Goal: Information Seeking & Learning: Get advice/opinions

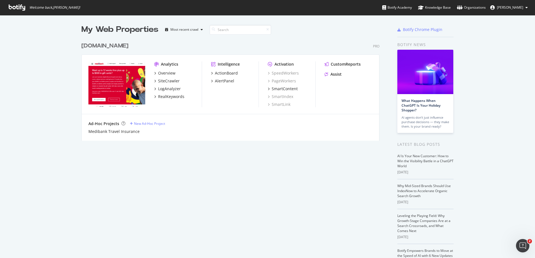
click at [99, 44] on div "Medibank.com.au" at bounding box center [104, 46] width 47 height 8
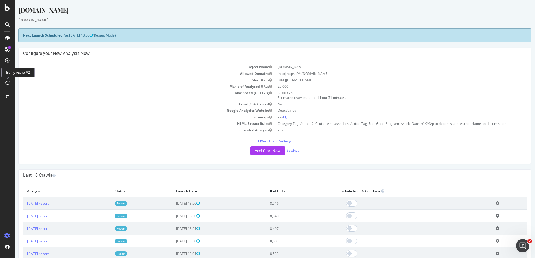
click at [8, 84] on icon at bounding box center [7, 83] width 4 height 4
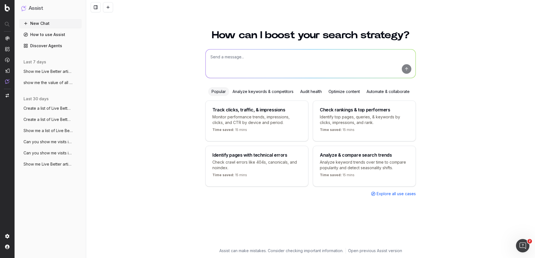
click at [241, 55] on textarea at bounding box center [311, 64] width 210 height 29
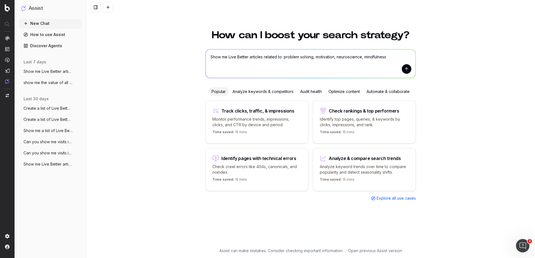
type textarea "Show me Live Better articles related to: problem solving, motivation, neuroscie…"
click at [403, 70] on button "submit" at bounding box center [407, 69] width 10 height 10
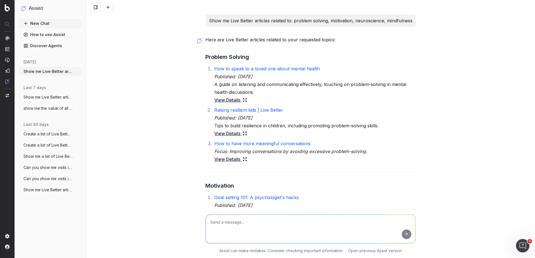
click at [236, 111] on link "Raising resilient kids | Live Better" at bounding box center [248, 110] width 69 height 6
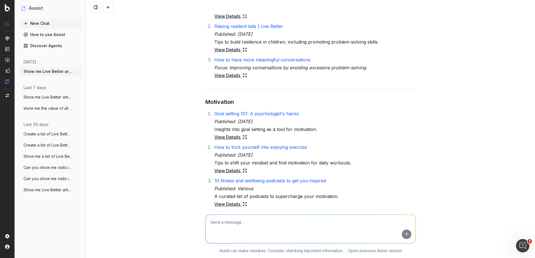
scroll to position [112, 0]
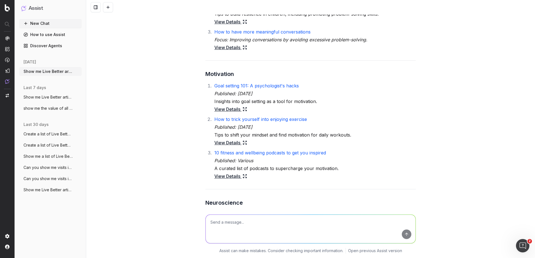
click at [261, 87] on link "Goal setting 101: A psychologist's hacks" at bounding box center [256, 86] width 84 height 6
click at [248, 119] on link "How to trick yourself into enjoying exercise" at bounding box center [260, 120] width 93 height 6
click at [245, 154] on link "10 fitness and wellbeing podcasts to get you inspired" at bounding box center [270, 153] width 112 height 6
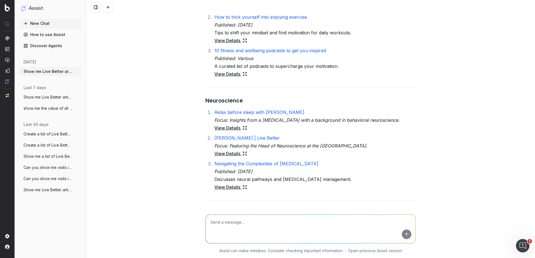
scroll to position [224, 0]
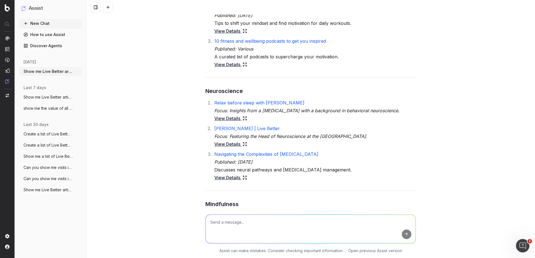
click at [263, 103] on link "Relax before sleep with [PERSON_NAME]" at bounding box center [259, 103] width 90 height 6
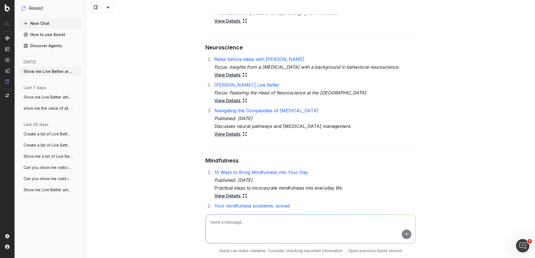
scroll to position [280, 0]
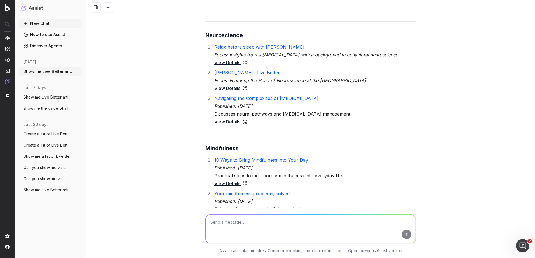
click at [290, 98] on link "Navigating the Complexities of [MEDICAL_DATA]" at bounding box center [266, 99] width 104 height 6
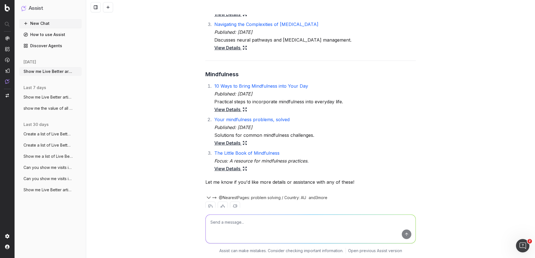
scroll to position [364, 0]
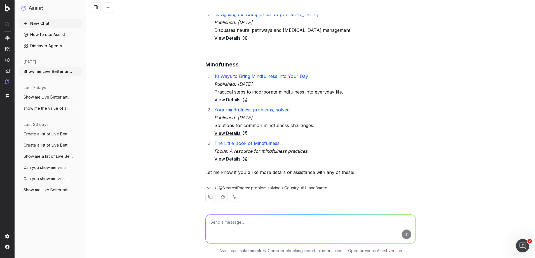
click at [272, 76] on link "10 Ways to Bring Mindfulness into Your Day" at bounding box center [261, 77] width 94 height 6
click at [241, 110] on link "Your mindfulness problems, solved" at bounding box center [251, 110] width 75 height 6
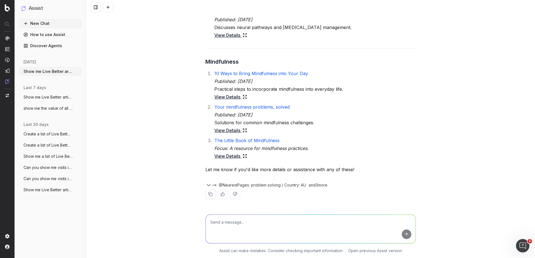
scroll to position [367, 0]
click at [264, 141] on link "The Little Book of Mindfulness" at bounding box center [246, 141] width 65 height 6
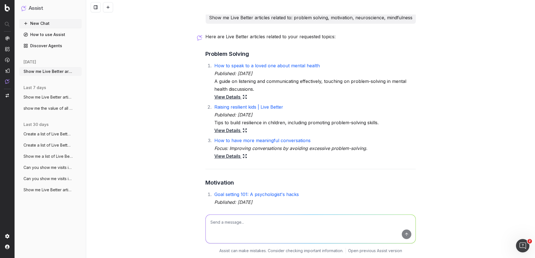
scroll to position [0, 0]
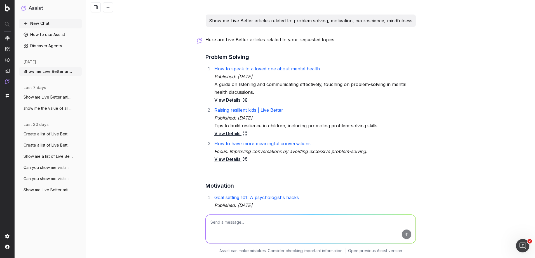
click at [248, 232] on textarea at bounding box center [311, 229] width 210 height 29
drag, startPoint x: 208, startPoint y: 20, endPoint x: 291, endPoint y: 16, distance: 83.2
click at [291, 16] on div "Show me Live Better articles related to: problem solving, motivation, neuroscie…" at bounding box center [311, 21] width 210 height 12
copy p "Show me Live Better articles related to:"
drag, startPoint x: 234, startPoint y: 230, endPoint x: 251, endPoint y: 223, distance: 18.9
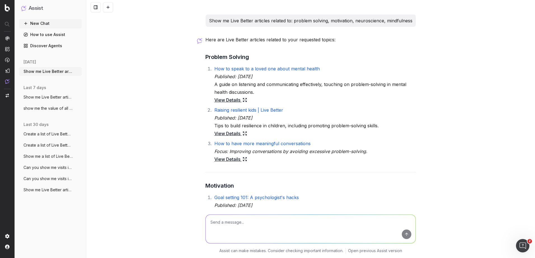
click at [239, 228] on textarea at bounding box center [311, 229] width 210 height 29
paste textarea "Show me Live Better articles related to:"
type textarea "Show me Live Better articles related to: community, relationships"
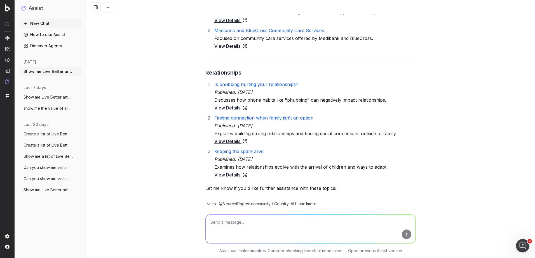
scroll to position [677, 0]
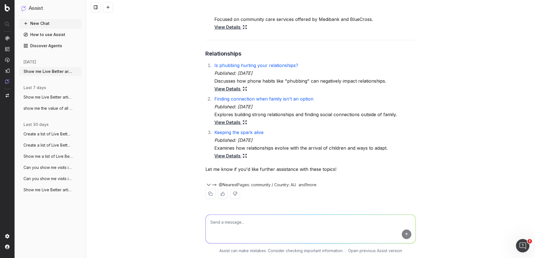
click at [280, 64] on link "Is phubbing hurting your relationships?" at bounding box center [256, 66] width 84 height 6
click at [219, 227] on textarea at bounding box center [311, 229] width 210 height 29
type textarea "Find Live Better articles that explore nutrition effects on mental health"
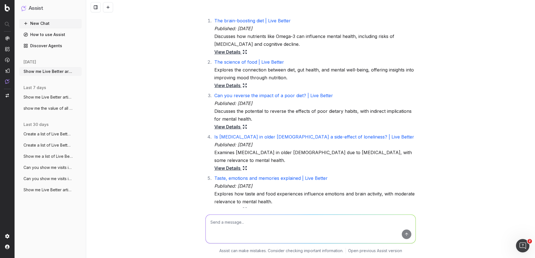
scroll to position [875, 0]
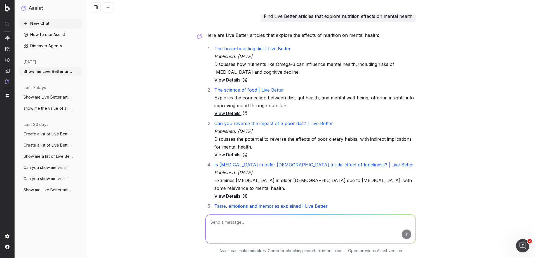
click at [278, 49] on link "The brain-boosting diet | Live Better" at bounding box center [252, 49] width 76 height 6
click at [266, 88] on link "The science of food | Live Better" at bounding box center [249, 90] width 70 height 6
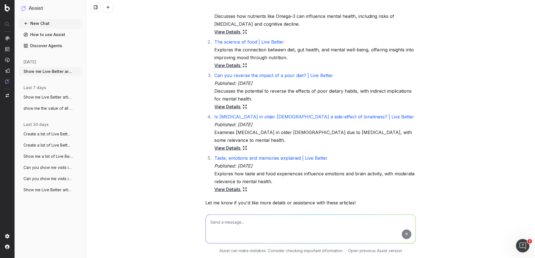
scroll to position [931, 0]
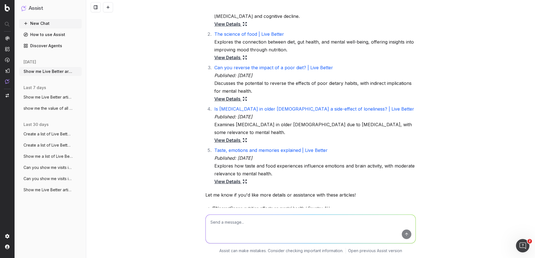
click at [280, 150] on link "Taste, emotions and memories explained | Live Better" at bounding box center [270, 151] width 113 height 6
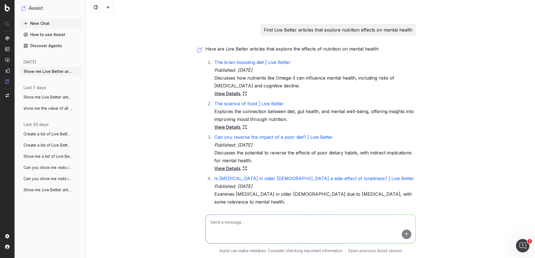
scroll to position [819, 0]
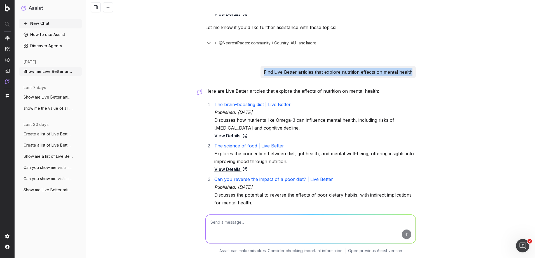
drag, startPoint x: 263, startPoint y: 72, endPoint x: 417, endPoint y: 71, distance: 154.1
click at [417, 71] on div "Show me Live Better articles related to: problem solving, motivation, neuroscie…" at bounding box center [310, 129] width 449 height 258
copy p "Find Live Better articles that explore nutrition effects on mental health"
click at [259, 226] on textarea at bounding box center [311, 229] width 210 height 29
paste textarea "Find Live Better articles that explore nutrition effects on mental health"
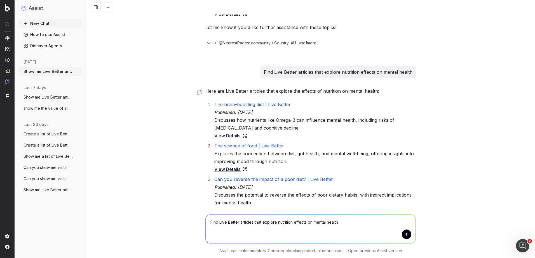
click at [282, 222] on textarea "Find Live Better articles that explore nutrition effects on mental health" at bounding box center [311, 229] width 210 height 29
type textarea "Find Live Better articles that explore sleep effects on mental health"
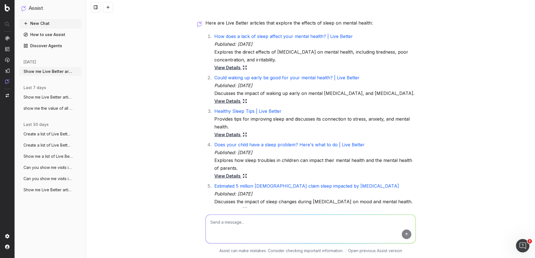
scroll to position [1141, 0]
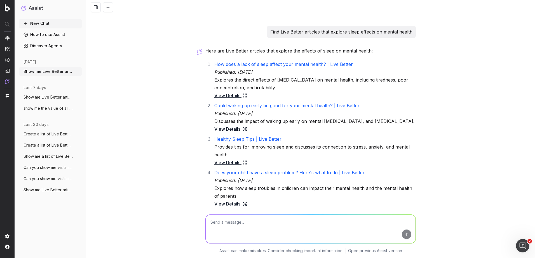
click at [269, 65] on link "How does a lack of sleep affect your mental health? | Live Better" at bounding box center [283, 65] width 138 height 6
click at [268, 105] on link "Could waking up early be good for your mental health? | Live Better" at bounding box center [286, 106] width 145 height 6
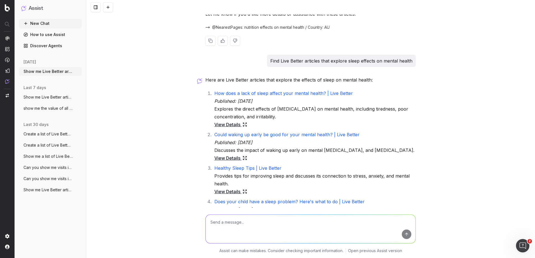
scroll to position [1085, 0]
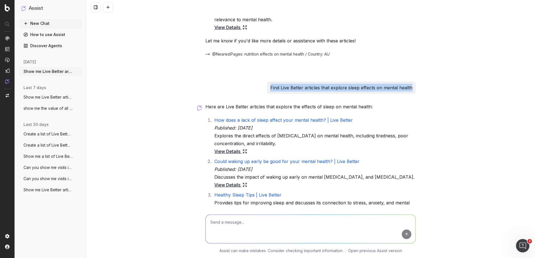
drag, startPoint x: 269, startPoint y: 87, endPoint x: 423, endPoint y: 91, distance: 154.8
click at [423, 91] on div "Show me Live Better articles related to: problem solving, motivation, neuroscie…" at bounding box center [310, 129] width 449 height 258
copy p "Find Live Better articles that explore sleep effects on mental health"
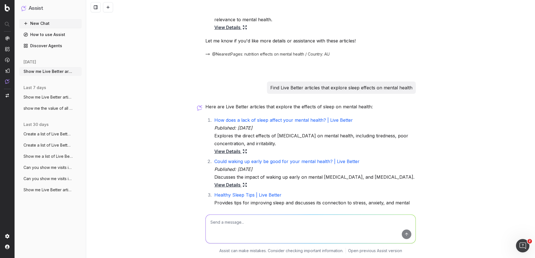
click at [252, 226] on textarea at bounding box center [311, 229] width 210 height 29
paste textarea "Find Live Better articles that explore sleep effects on mental health"
click at [278, 223] on textarea "Find Live Better articles that explore sleep effects on mental health" at bounding box center [311, 229] width 210 height 29
type textarea "Find Live Better articles that explore community or volunteering effects on men…"
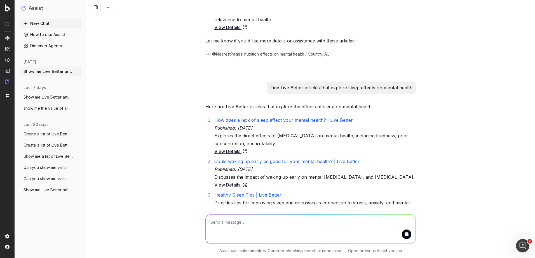
click at [238, 193] on link "Healthy Sleep Tips | Live Better" at bounding box center [247, 195] width 67 height 6
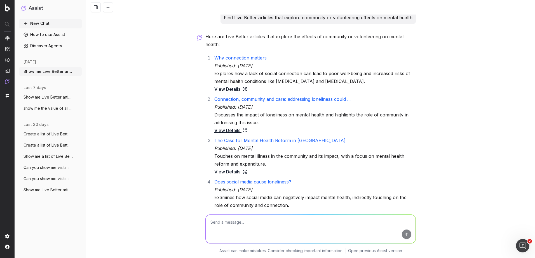
scroll to position [1418, 0]
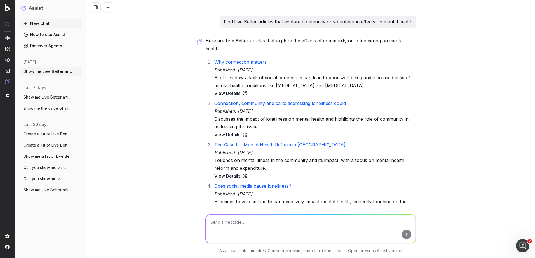
click at [235, 59] on link "Why connection matters" at bounding box center [240, 62] width 52 height 6
click at [236, 184] on link "Does social media cause loneliness?" at bounding box center [252, 187] width 77 height 6
click at [255, 231] on textarea at bounding box center [311, 229] width 210 height 29
drag, startPoint x: 223, startPoint y: 21, endPoint x: 274, endPoint y: 20, distance: 50.9
click at [274, 20] on div "Find Live Better articles that explore community or volunteering effects on men…" at bounding box center [317, 22] width 195 height 12
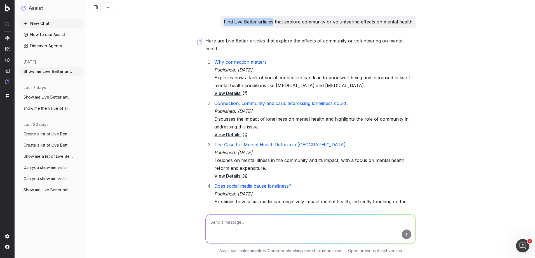
copy p "Find Live Better articles"
click at [237, 229] on textarea at bounding box center [311, 229] width 210 height 29
paste textarea "Find Live Better articles"
type textarea "Find Live Better articles related to mindfulness or meditation"
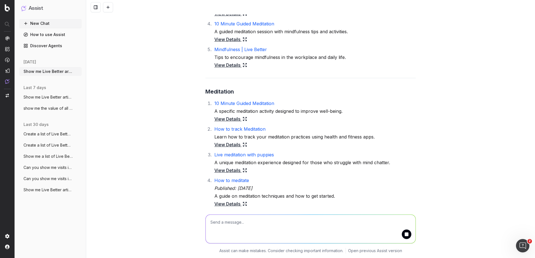
scroll to position [1853, 0]
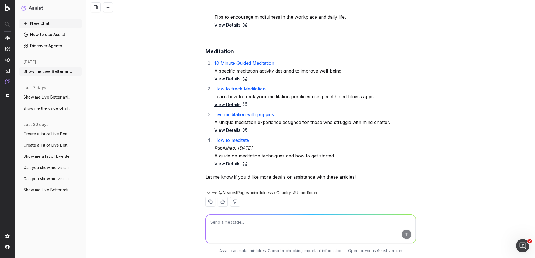
click at [251, 60] on link "10 Minute Guided Meditation" at bounding box center [244, 63] width 60 height 6
click at [227, 138] on link "How to meditate" at bounding box center [231, 141] width 35 height 6
click at [254, 112] on link "Live meditation with puppies" at bounding box center [244, 115] width 60 height 6
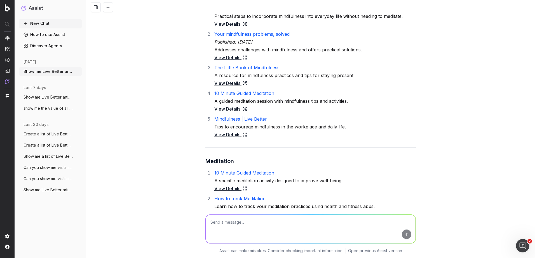
scroll to position [1741, 0]
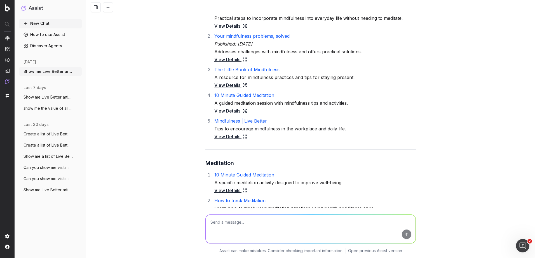
click at [251, 118] on link "Mindfulness | Live Better" at bounding box center [240, 121] width 53 height 6
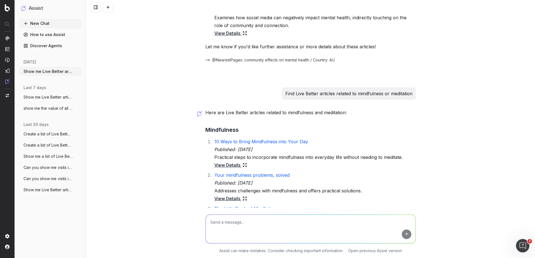
scroll to position [1602, 0]
drag, startPoint x: 283, startPoint y: 86, endPoint x: 464, endPoint y: 83, distance: 180.7
click at [464, 83] on div "Show me Live Better articles related to: problem solving, motivation, neuroscie…" at bounding box center [310, 129] width 449 height 258
copy p "Find Live Better articles related to mindfulness or meditation"
click at [252, 226] on textarea at bounding box center [311, 229] width 210 height 29
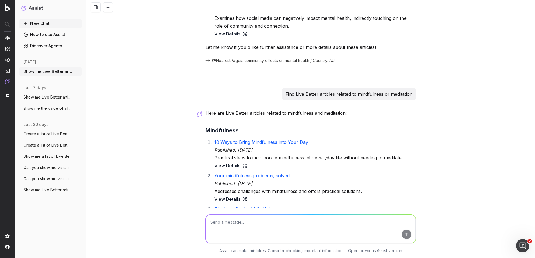
paste textarea "Find Live Better articles related to mindfulness or meditation"
drag, startPoint x: 272, startPoint y: 224, endPoint x: 371, endPoint y: 218, distance: 99.2
click at [371, 218] on textarea "Find Live Better articles related to mindfulness or meditation" at bounding box center [311, 229] width 210 height 29
type textarea "Find Live Better articles related to stress"
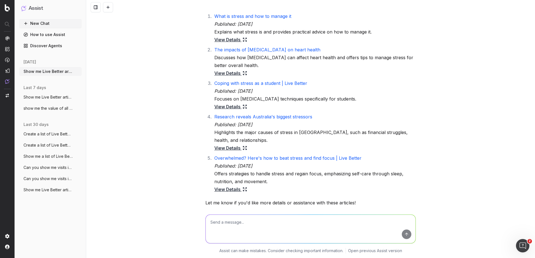
scroll to position [2064, 0]
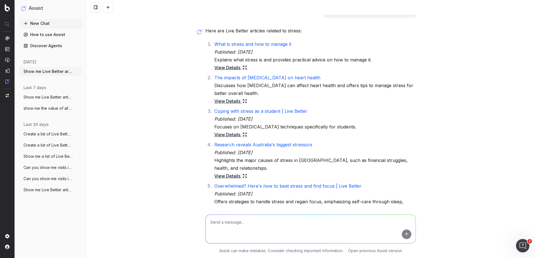
click at [262, 41] on link "What is stress and how to manage it" at bounding box center [252, 44] width 77 height 6
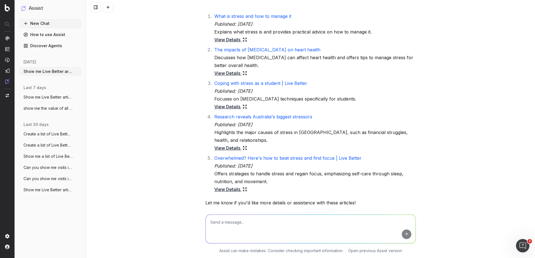
scroll to position [2120, 0]
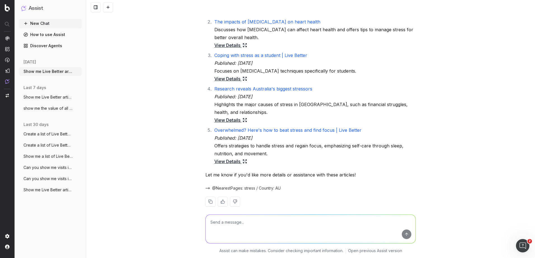
click at [310, 128] on link "Overwhelmed? Here's how to beat stress and find focus | Live Better" at bounding box center [287, 131] width 147 height 6
click at [238, 229] on textarea at bounding box center [311, 229] width 210 height 29
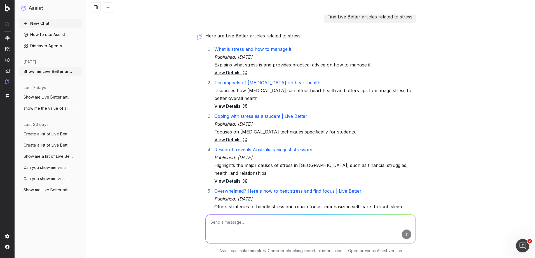
scroll to position [2036, 0]
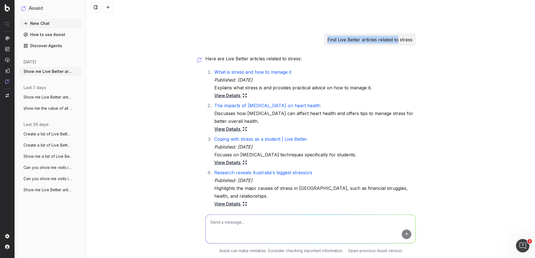
drag, startPoint x: 326, startPoint y: 31, endPoint x: 396, endPoint y: 26, distance: 70.4
click at [396, 34] on div "Find Live Better articles related to stress" at bounding box center [370, 40] width 92 height 12
copy p "Find Live Better articles related to"
click at [253, 224] on textarea at bounding box center [311, 229] width 210 height 29
paste textarea "Find Live Better articles related to"
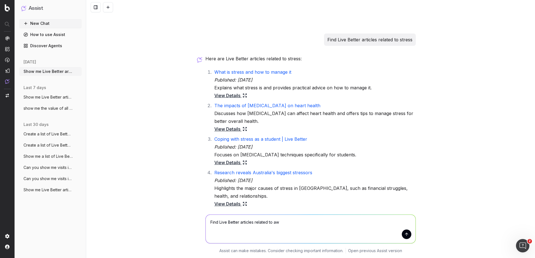
type textarea "Find Live Better articles related to awe"
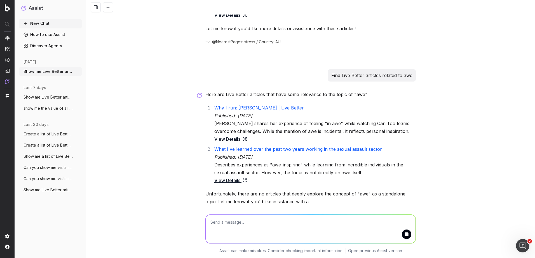
scroll to position [2293, 0]
